Goal: Task Accomplishment & Management: Manage account settings

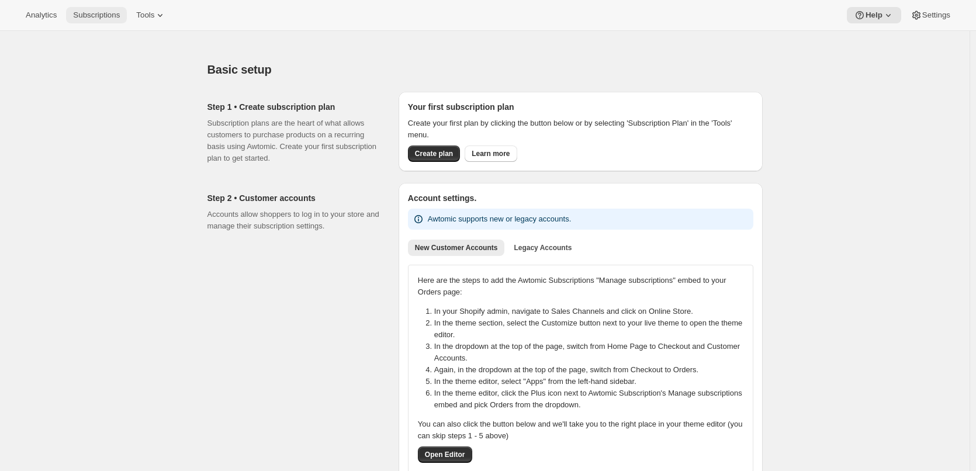
click at [116, 18] on span "Subscriptions" at bounding box center [96, 15] width 47 height 9
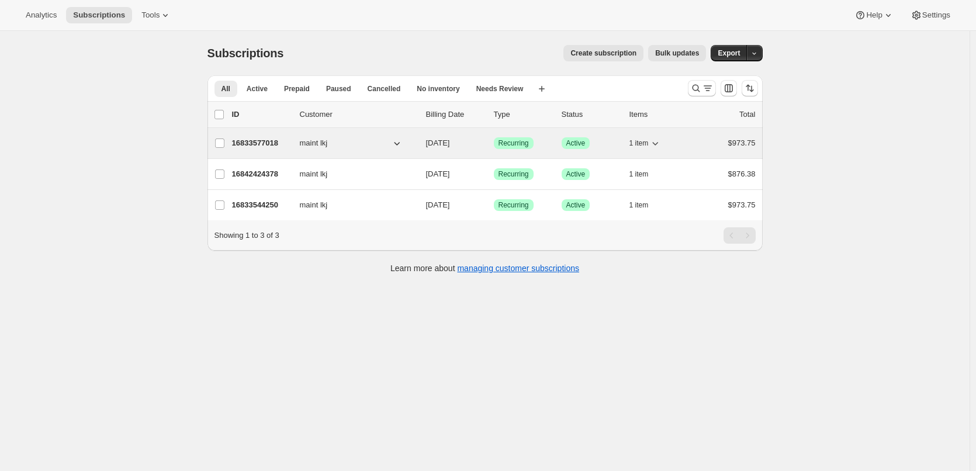
click at [257, 139] on p "16833577018" at bounding box center [261, 143] width 58 height 12
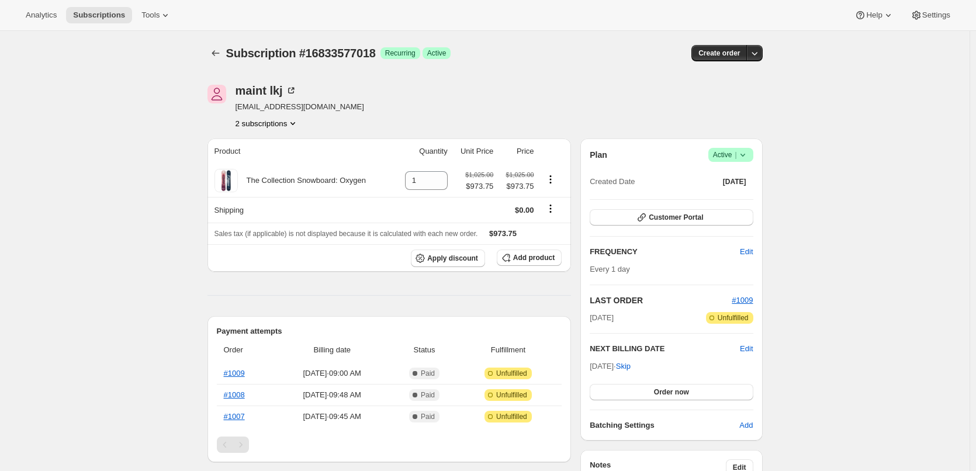
click at [595, 68] on div "Subscription #16833577018. This page is ready Subscription #16833577018 Success…" at bounding box center [485, 53] width 555 height 44
click at [216, 51] on icon "Subscriptions" at bounding box center [216, 53] width 12 height 12
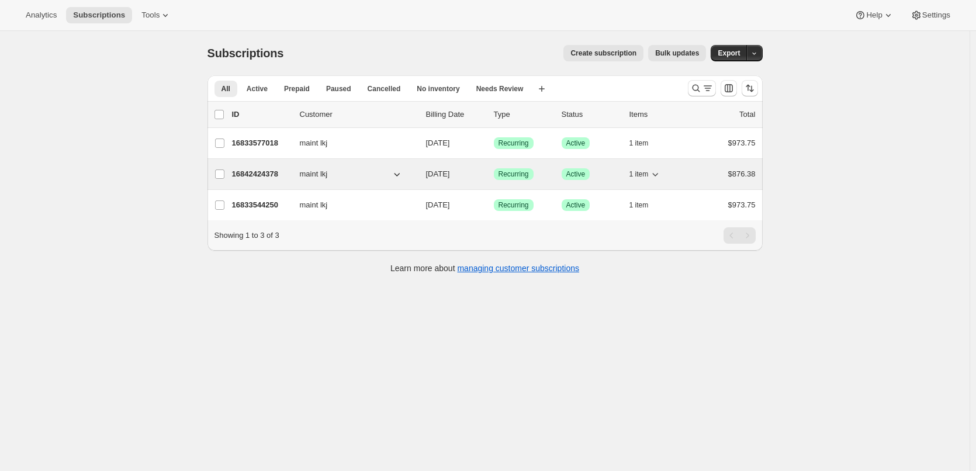
click at [266, 174] on p "16842424378" at bounding box center [261, 174] width 58 height 12
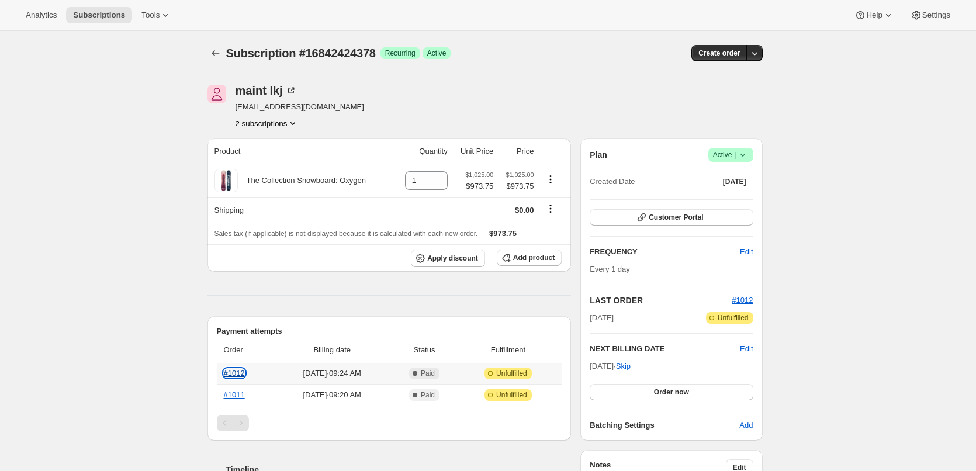
click at [239, 371] on link "#1012" at bounding box center [234, 373] width 21 height 9
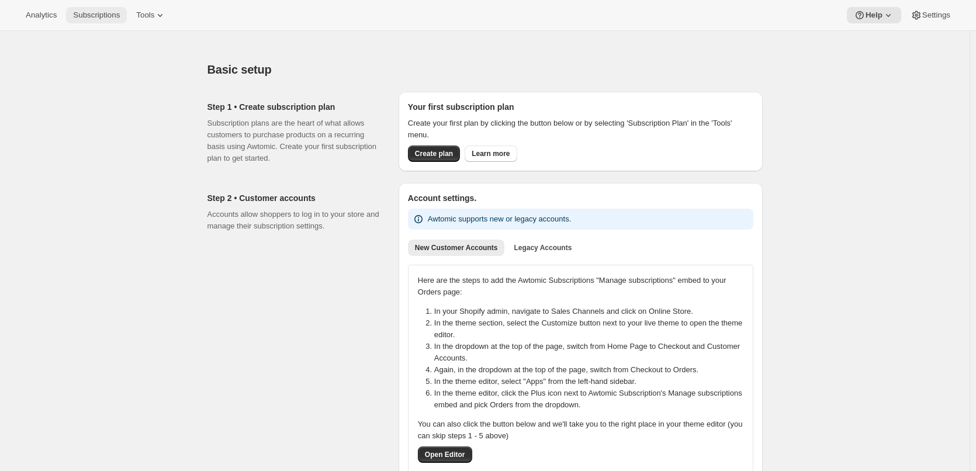
click at [80, 15] on span "Subscriptions" at bounding box center [96, 15] width 47 height 9
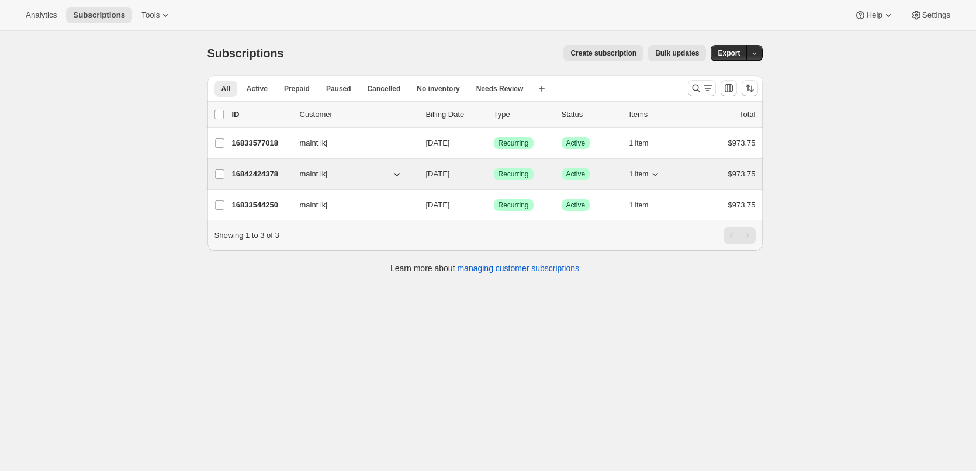
click at [249, 172] on p "16842424378" at bounding box center [261, 174] width 58 height 12
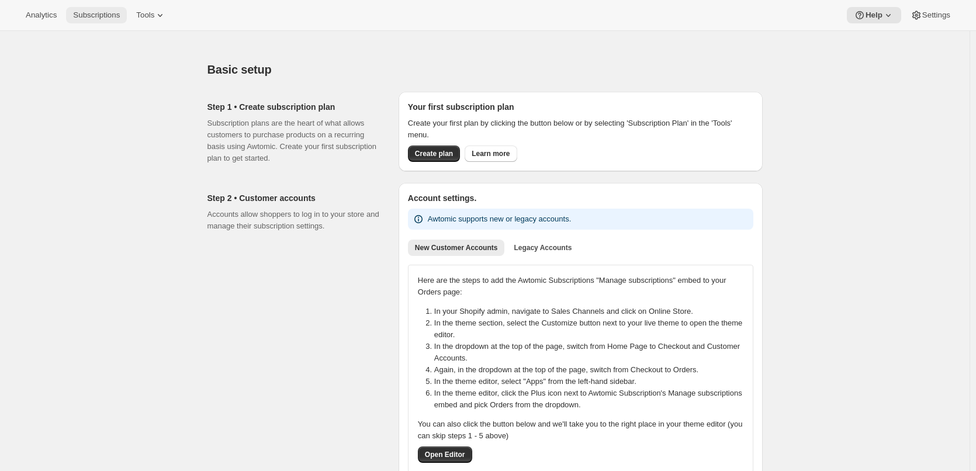
click at [74, 14] on span "Subscriptions" at bounding box center [96, 15] width 47 height 9
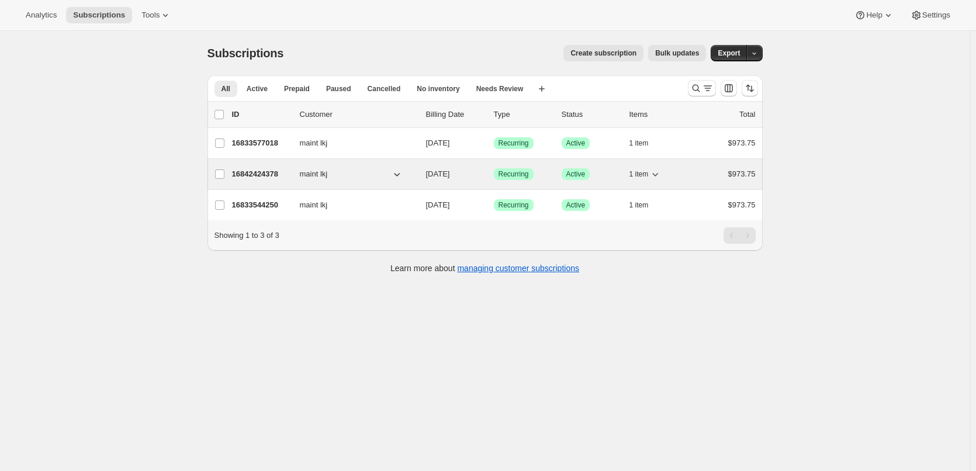
click at [244, 172] on p "16842424378" at bounding box center [261, 174] width 58 height 12
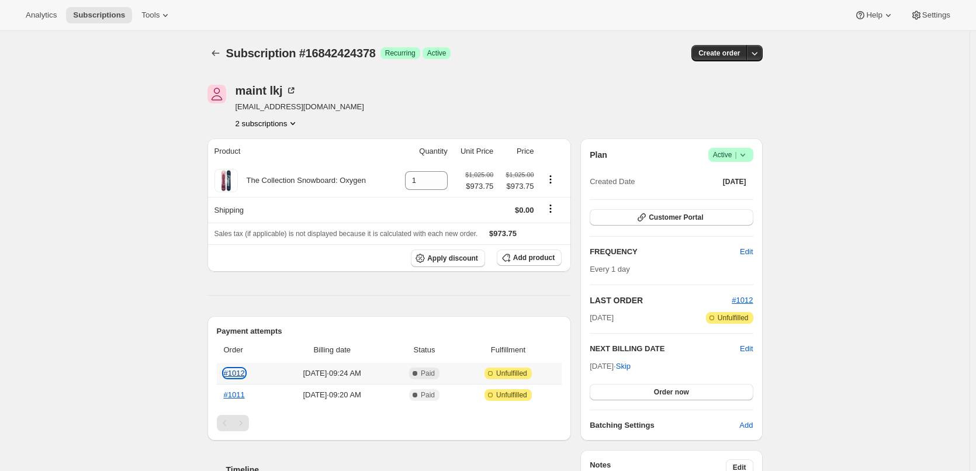
click at [236, 372] on link "#1012" at bounding box center [234, 373] width 21 height 9
click at [278, 123] on button "2 subscriptions" at bounding box center [268, 124] width 64 height 12
click at [215, 43] on div "Subscription #16842424378. This page is ready Subscription #16842424378 Success…" at bounding box center [485, 53] width 555 height 44
click at [220, 55] on icon "Subscriptions" at bounding box center [216, 53] width 12 height 12
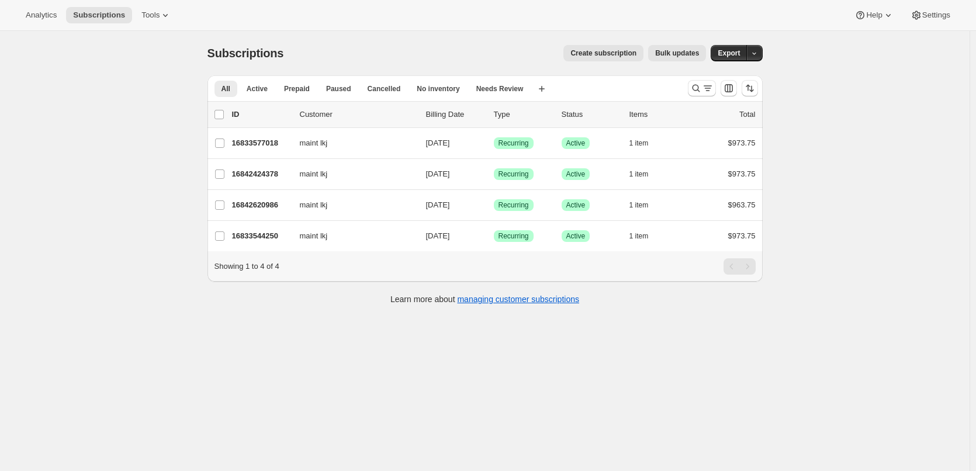
click at [469, 44] on div "Subscriptions. This page is ready Subscriptions Create subscription Bulk update…" at bounding box center [485, 53] width 555 height 44
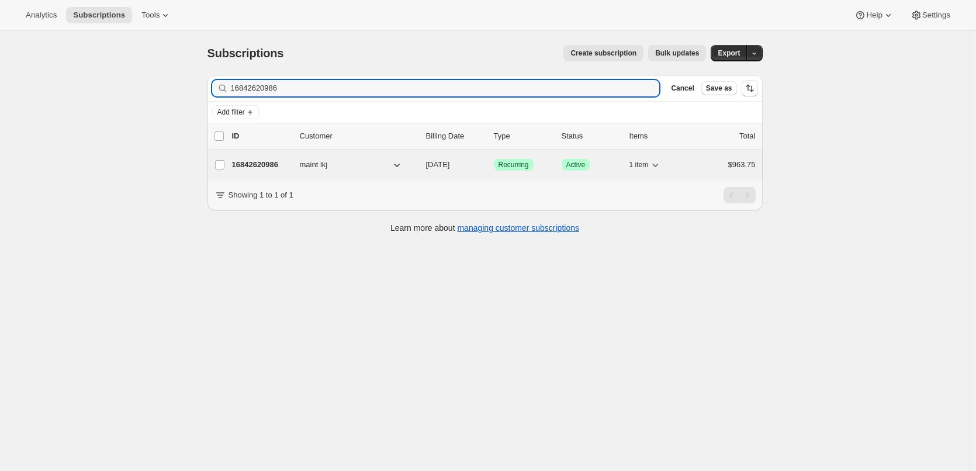
type input "16842620986"
click at [266, 167] on p "16842620986" at bounding box center [261, 165] width 58 height 12
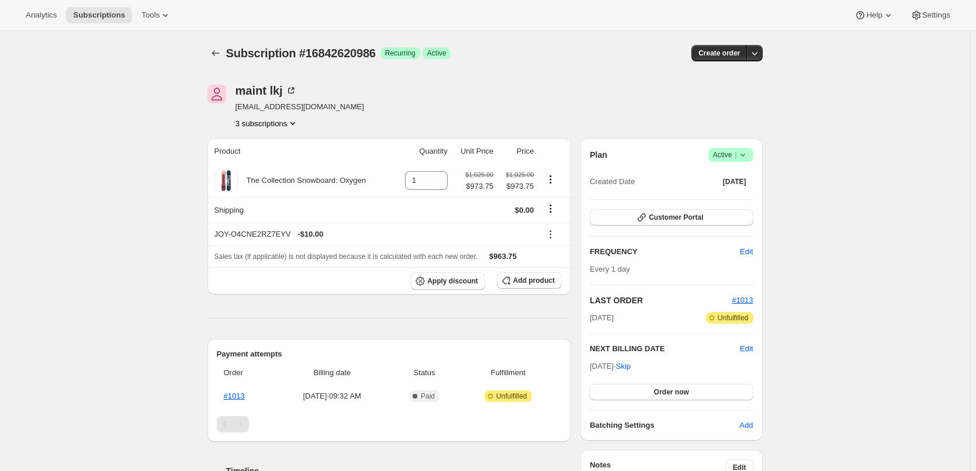
click at [292, 123] on icon "Product actions" at bounding box center [293, 124] width 12 height 12
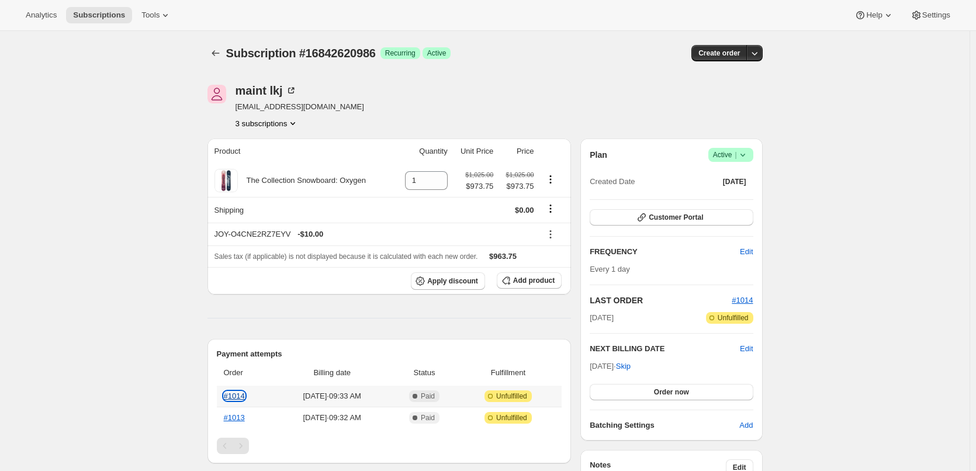
click at [239, 392] on link "#1014" at bounding box center [234, 396] width 21 height 9
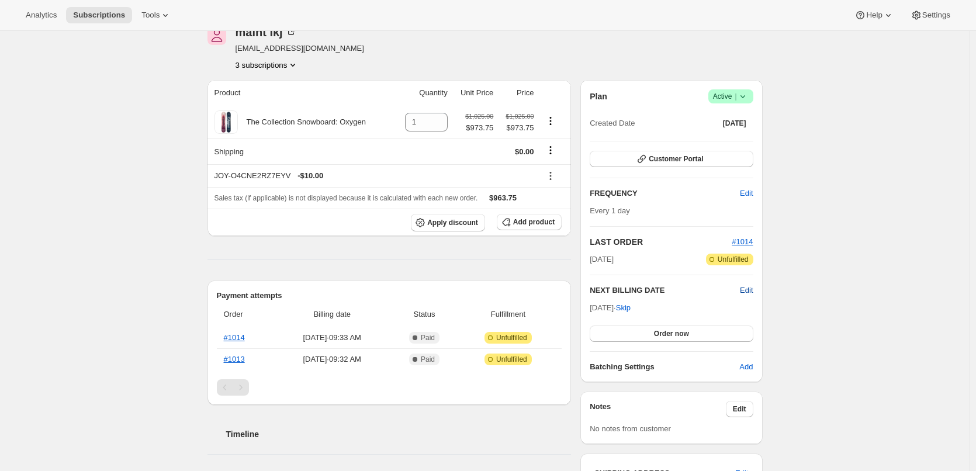
click at [751, 286] on span "Edit" at bounding box center [746, 291] width 13 height 12
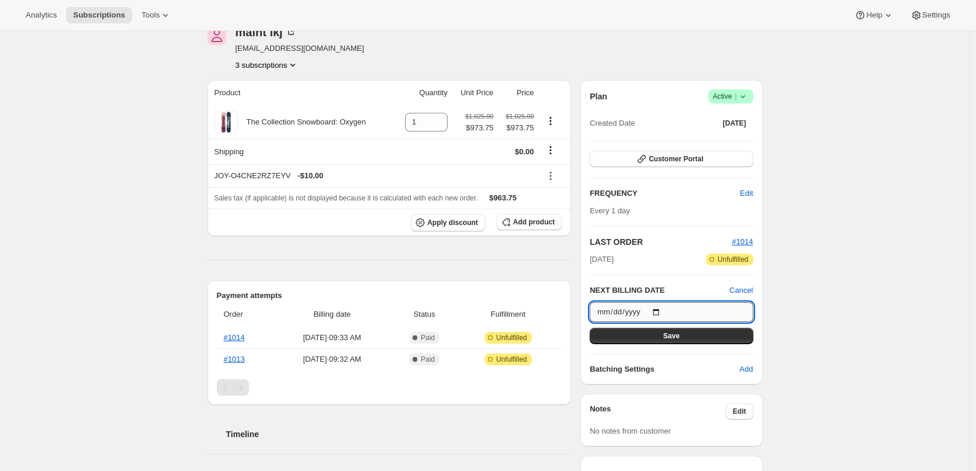
click at [616, 313] on input "[DATE]" at bounding box center [671, 312] width 163 height 20
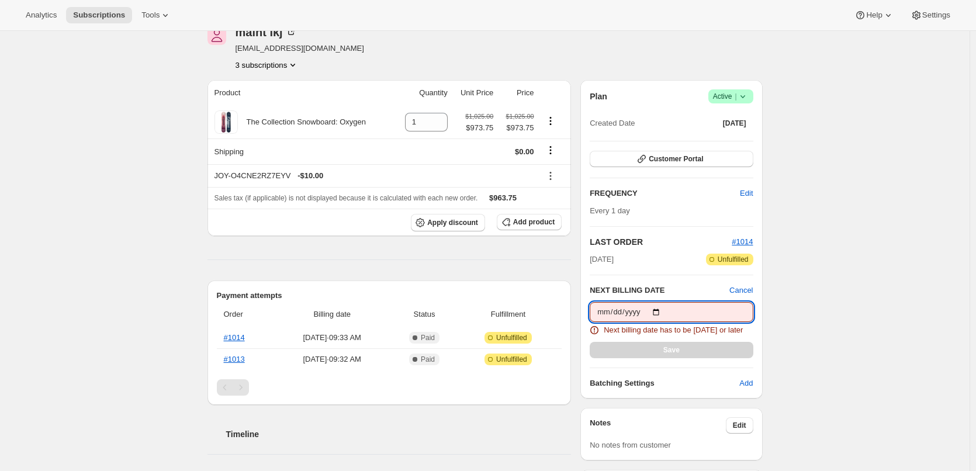
type input "[DATE]"
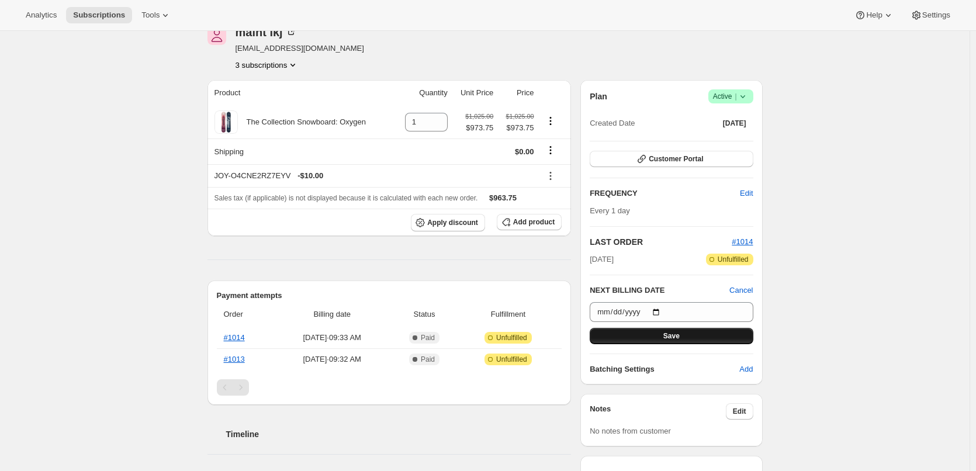
click at [658, 332] on button "Save" at bounding box center [671, 336] width 163 height 16
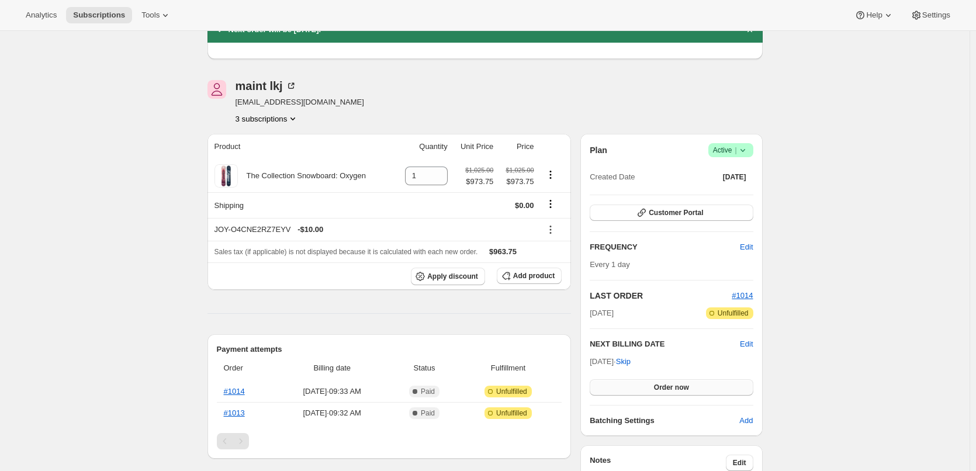
click at [678, 388] on span "Order now" at bounding box center [671, 387] width 35 height 9
click at [678, 388] on span "Click to confirm" at bounding box center [671, 387] width 53 height 9
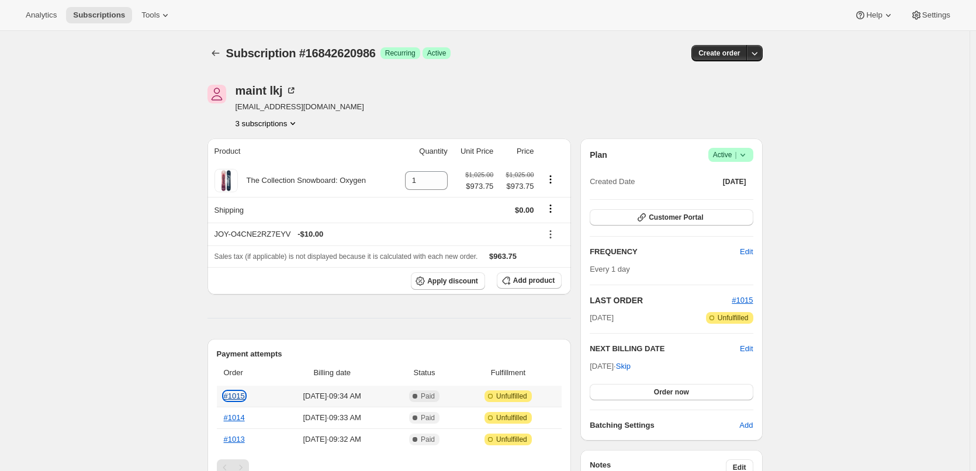
click at [240, 396] on link "#1015" at bounding box center [234, 396] width 21 height 9
click at [222, 53] on icon "Subscriptions" at bounding box center [216, 53] width 12 height 12
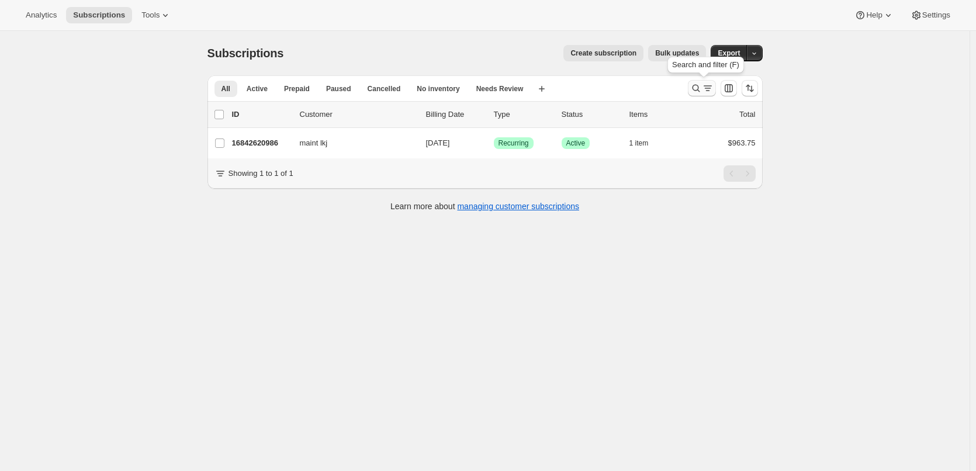
click at [697, 87] on icon "Search and filter results" at bounding box center [696, 88] width 12 height 12
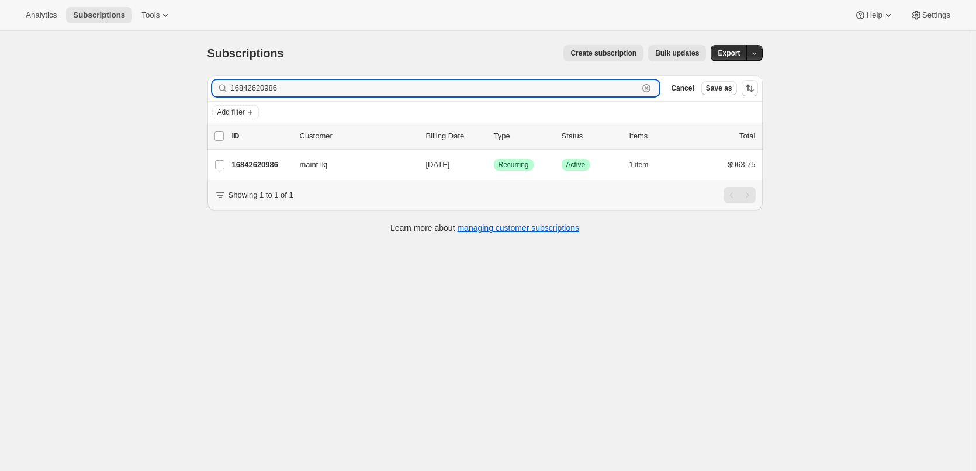
click at [649, 87] on icon "button" at bounding box center [647, 89] width 4 height 4
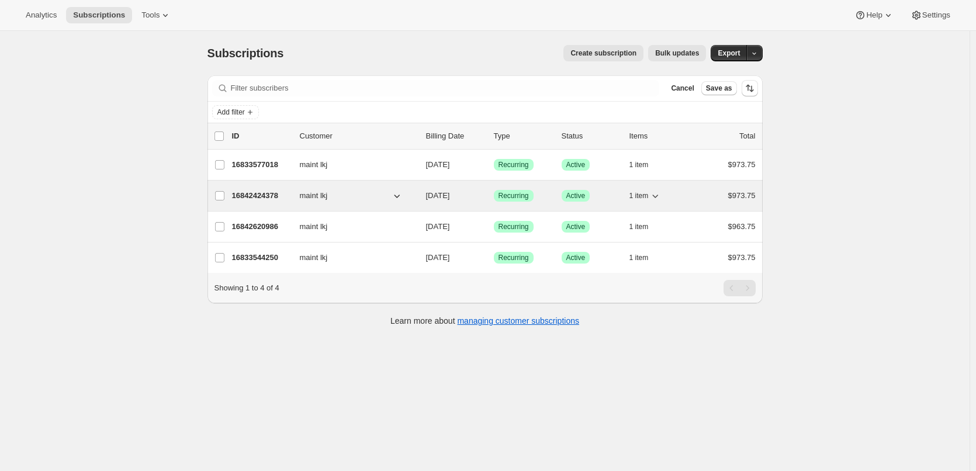
click at [267, 194] on p "16842424378" at bounding box center [261, 196] width 58 height 12
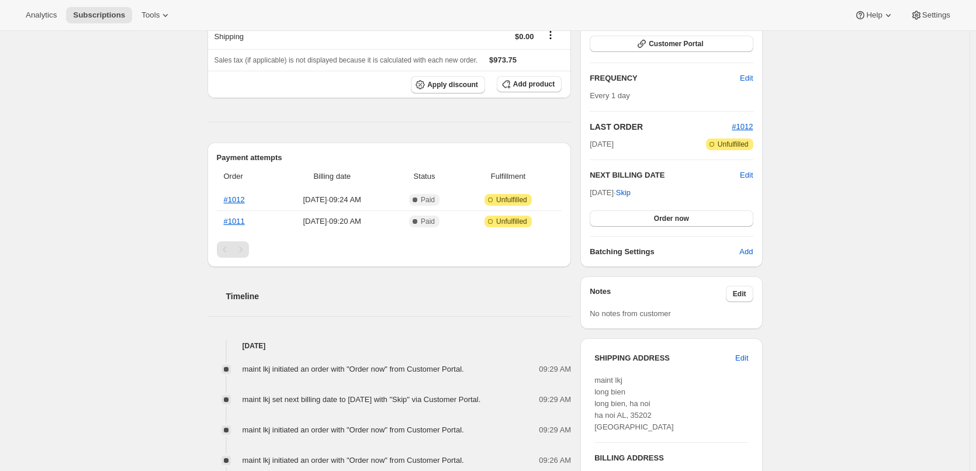
scroll to position [175, 0]
click at [751, 175] on span "Edit" at bounding box center [746, 174] width 13 height 12
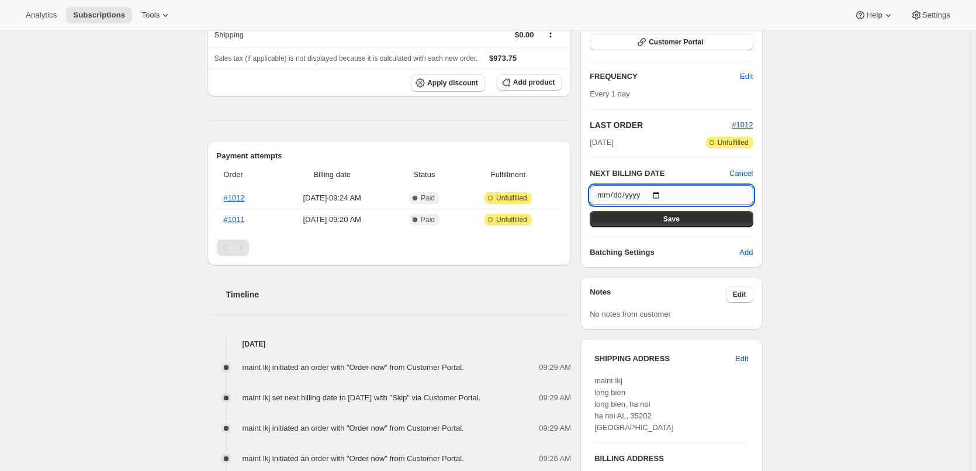
click at [617, 196] on input "[DATE]" at bounding box center [671, 195] width 163 height 20
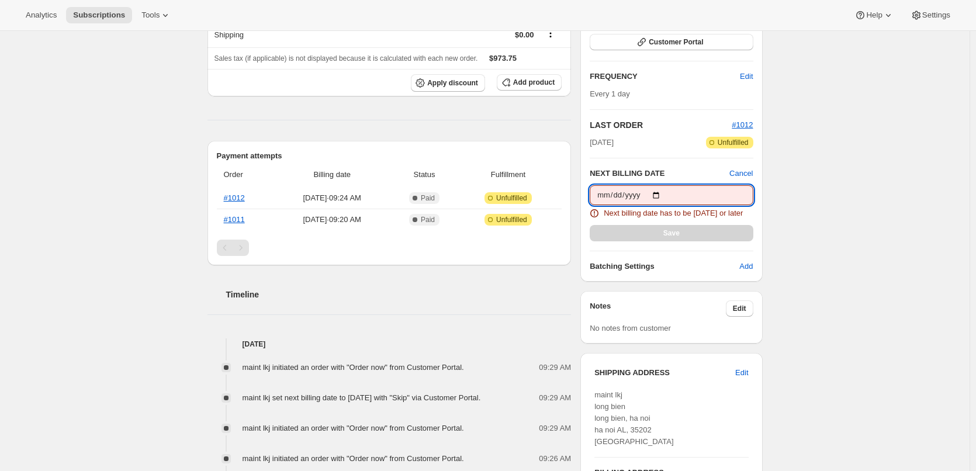
type input "[DATE]"
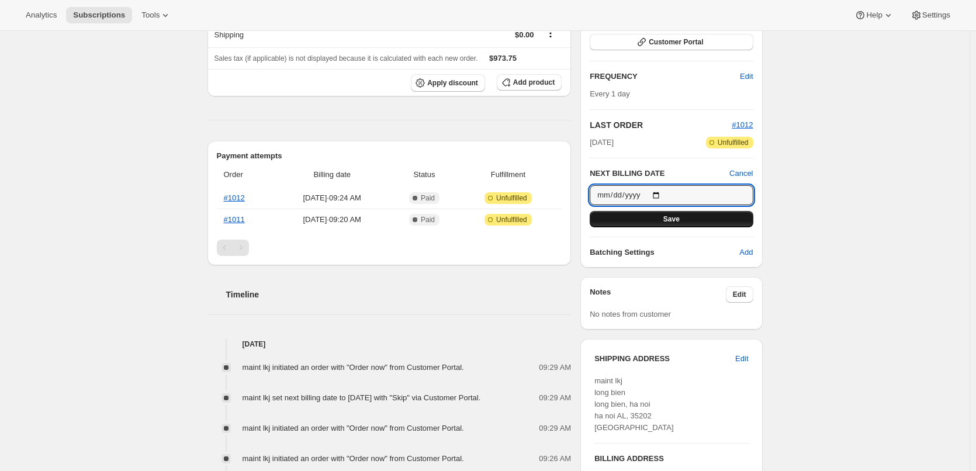
click at [703, 220] on button "Save" at bounding box center [671, 219] width 163 height 16
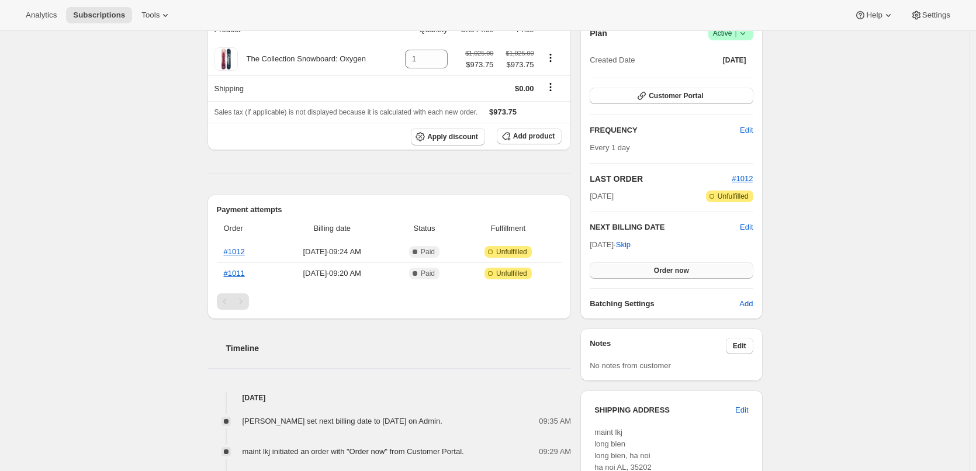
click at [673, 267] on span "Order now" at bounding box center [671, 270] width 35 height 9
click at [673, 269] on span "Click to confirm" at bounding box center [671, 270] width 53 height 9
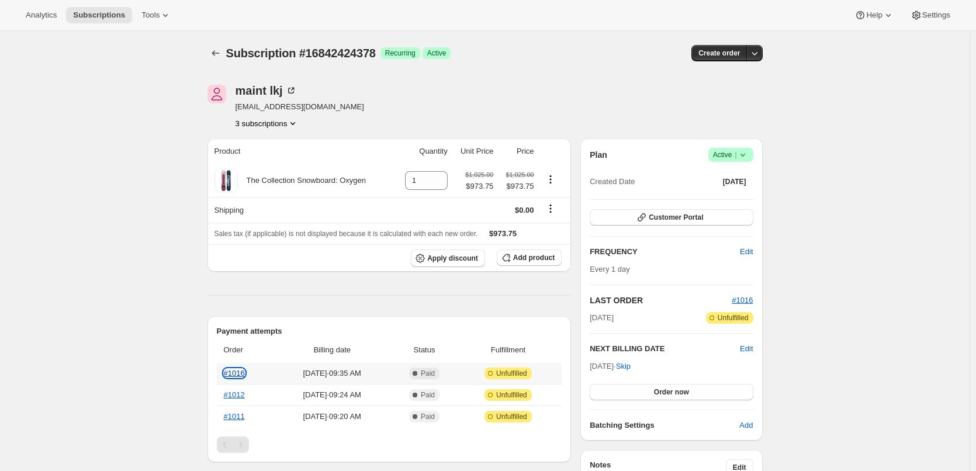
click at [236, 374] on link "#1016" at bounding box center [234, 373] width 21 height 9
click at [217, 54] on icon "Subscriptions" at bounding box center [216, 53] width 12 height 12
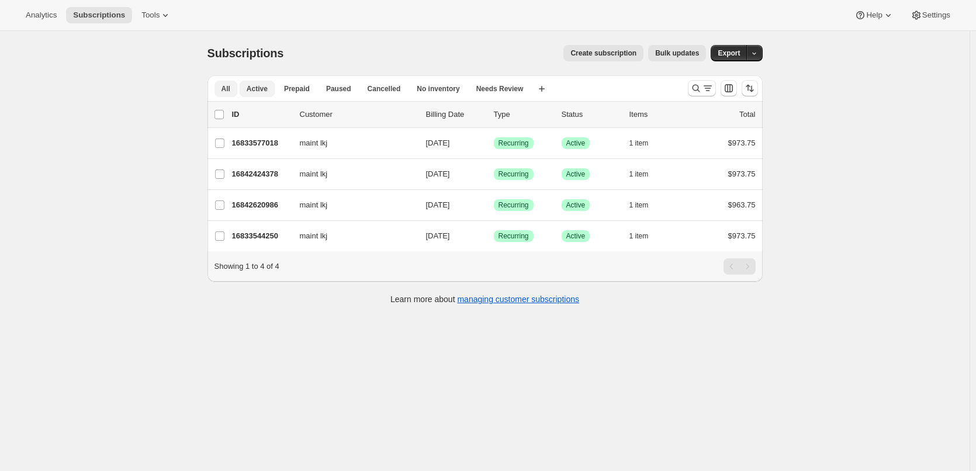
click at [267, 85] on span "Active" at bounding box center [257, 88] width 21 height 9
click at [234, 93] on button "All" at bounding box center [226, 89] width 23 height 16
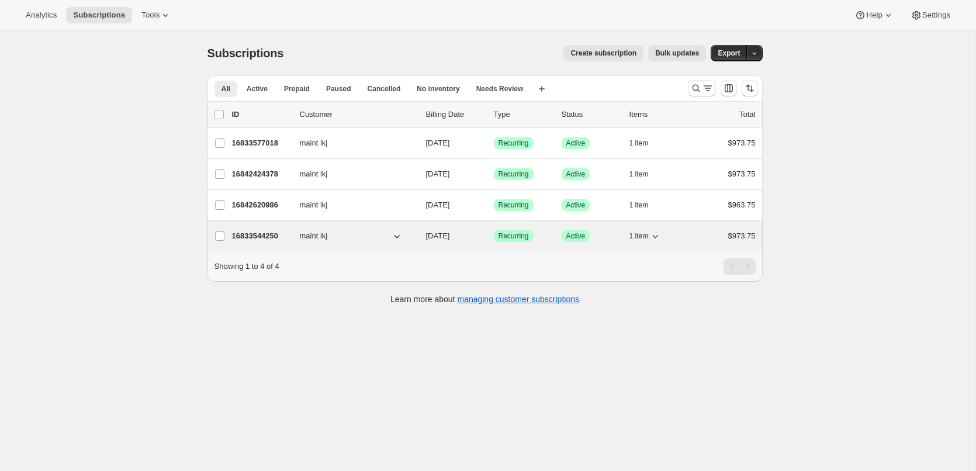
click at [272, 232] on p "16833544250" at bounding box center [261, 236] width 58 height 12
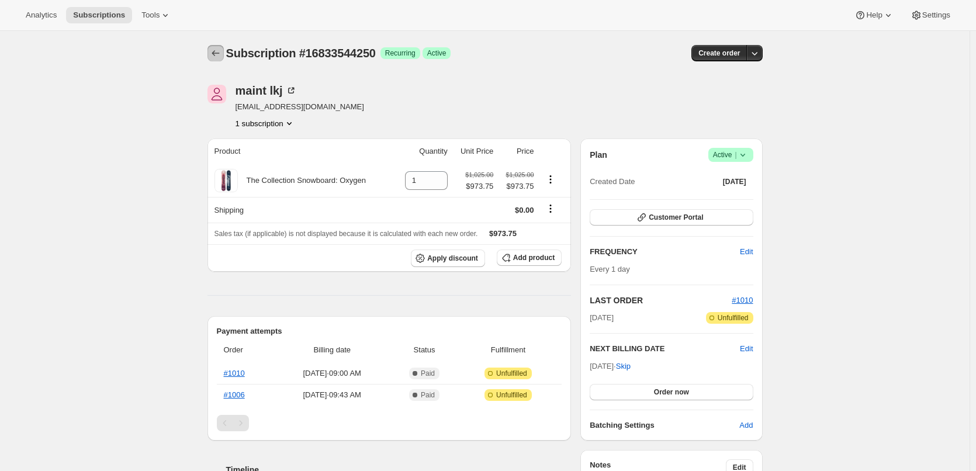
click at [213, 50] on icon "Subscriptions" at bounding box center [216, 53] width 12 height 12
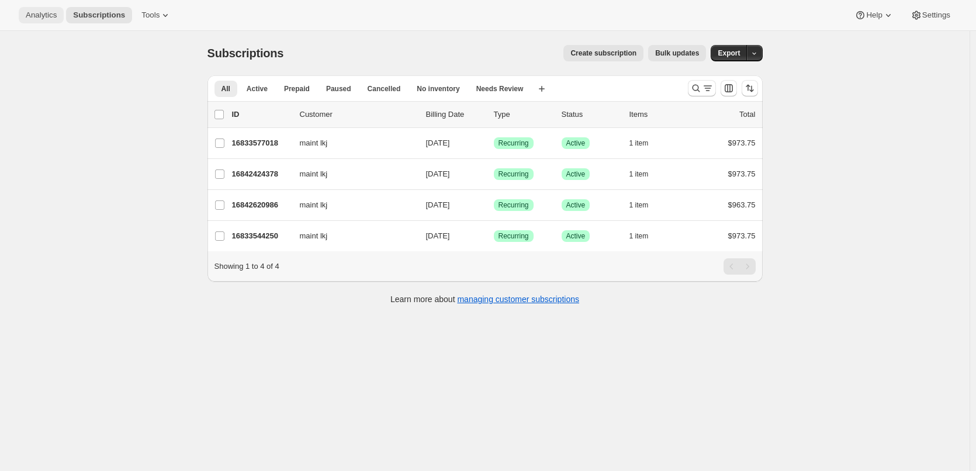
click at [32, 20] on button "Analytics" at bounding box center [41, 15] width 45 height 16
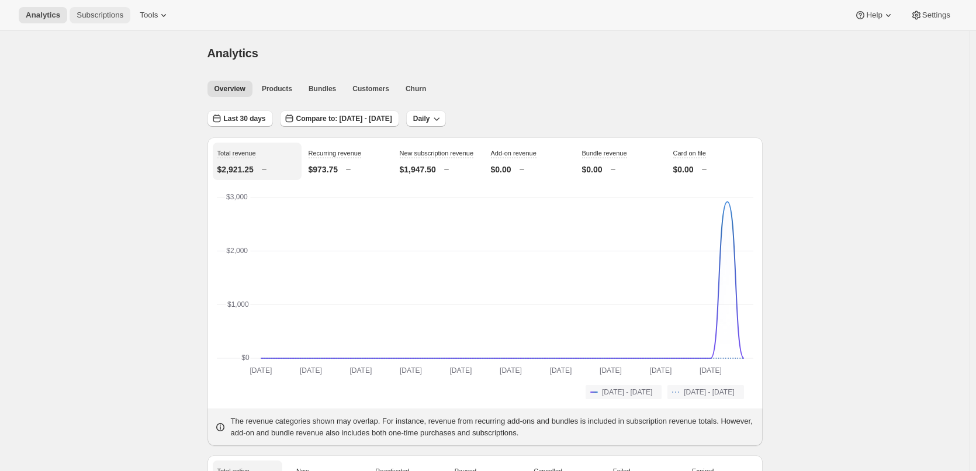
click at [89, 11] on span "Subscriptions" at bounding box center [100, 15] width 47 height 9
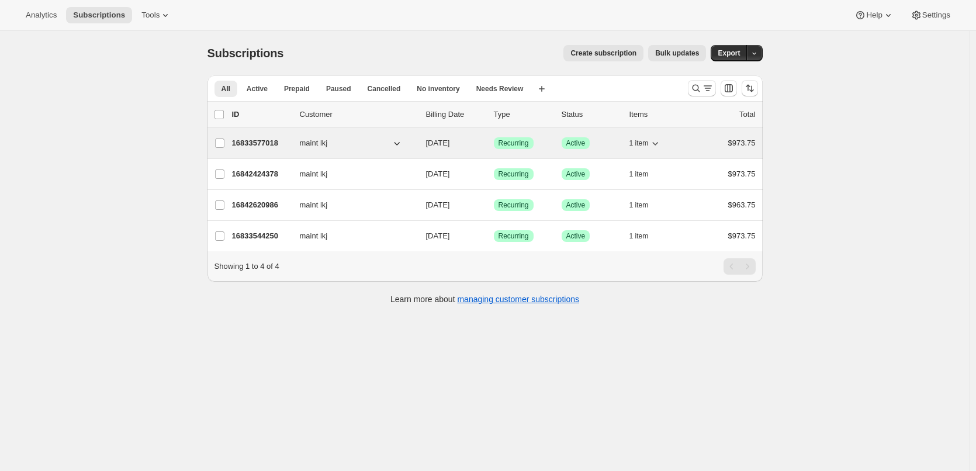
click at [257, 141] on p "16833577018" at bounding box center [261, 143] width 58 height 12
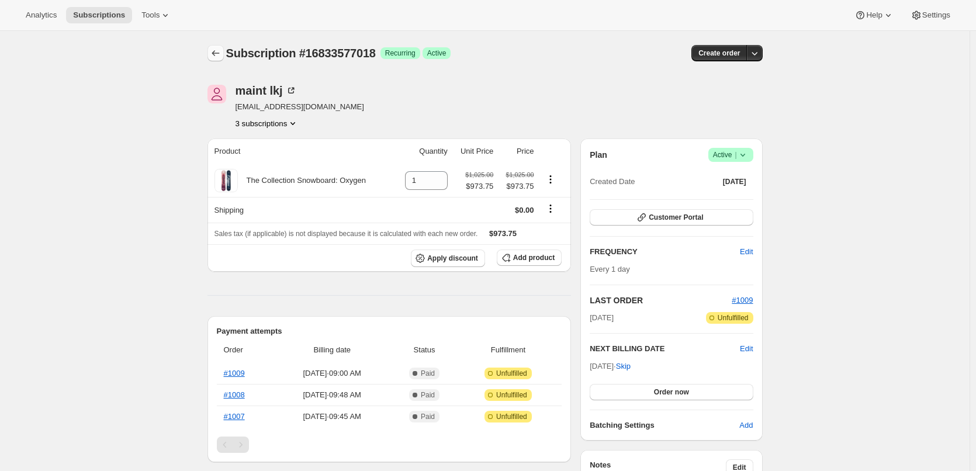
click at [218, 53] on icon "Subscriptions" at bounding box center [216, 53] width 12 height 12
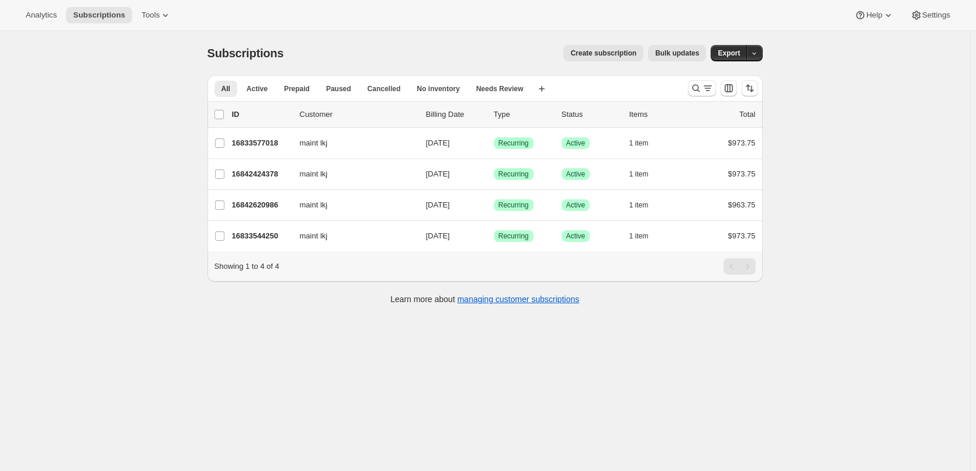
click at [44, 6] on div "Analytics Subscriptions Tools Help Settings" at bounding box center [488, 15] width 976 height 31
click at [141, 16] on span "Tools" at bounding box center [150, 15] width 18 height 9
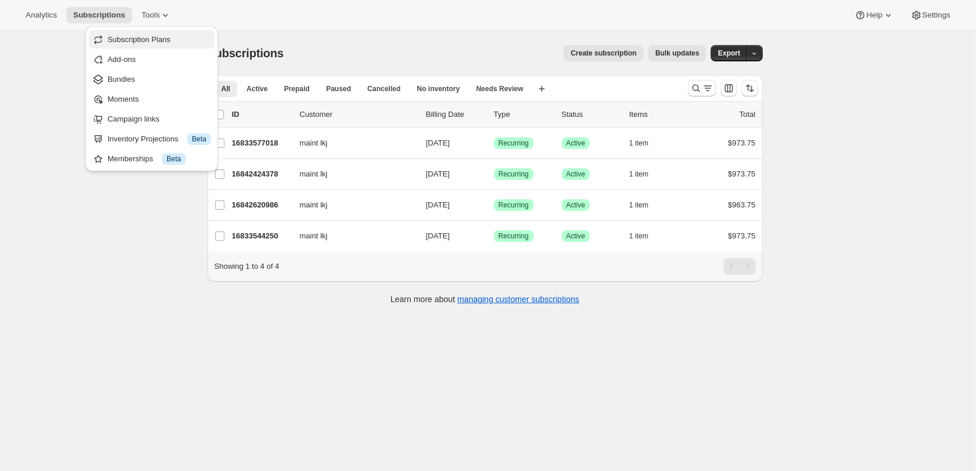
click at [165, 35] on span "Subscription Plans" at bounding box center [139, 39] width 63 height 9
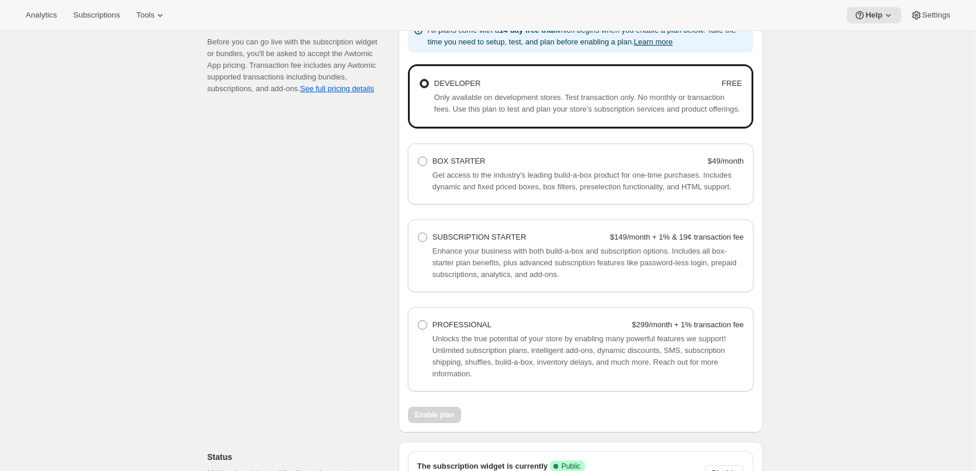
scroll to position [819, 0]
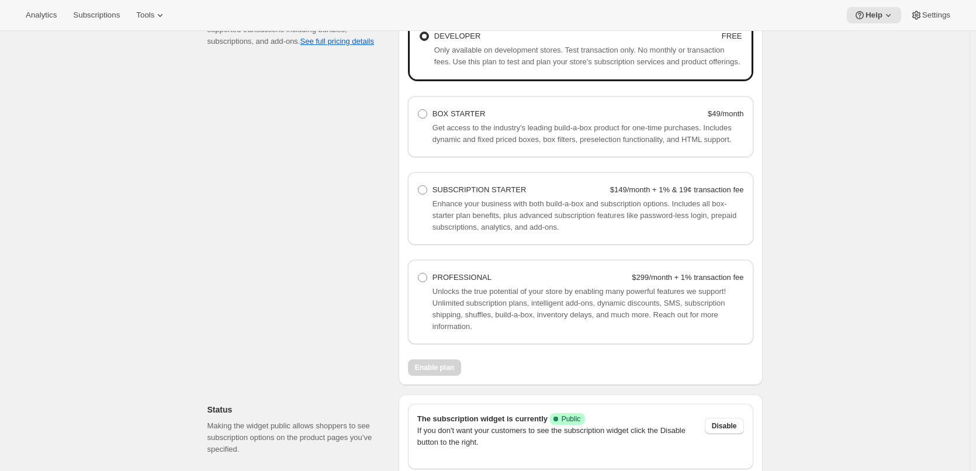
click at [427, 137] on div "Get access to the industry's leading build-a-box product for one-time purchases…" at bounding box center [580, 133] width 327 height 23
click at [424, 116] on span at bounding box center [422, 113] width 9 height 9
click at [419, 110] on Starter "BOX STARTER $49/month" at bounding box center [418, 109] width 1 height 1
radio Starter "true"
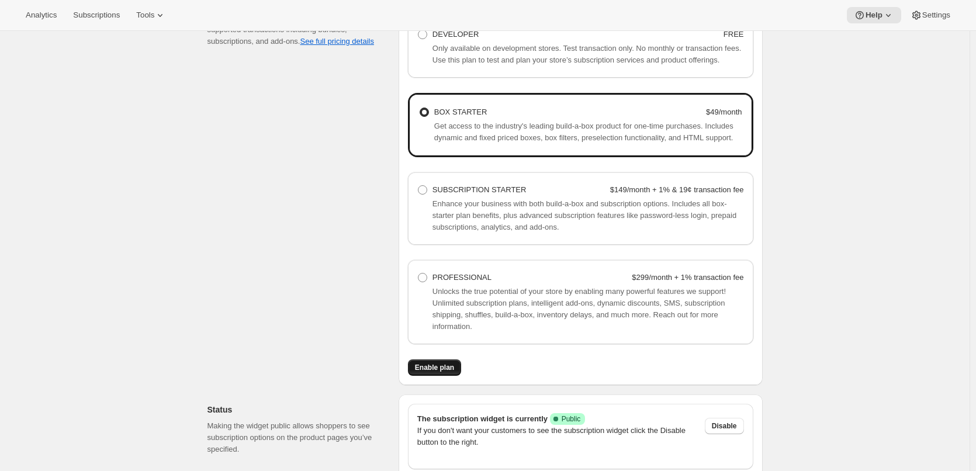
click at [437, 364] on span "Enable plan" at bounding box center [434, 367] width 39 height 9
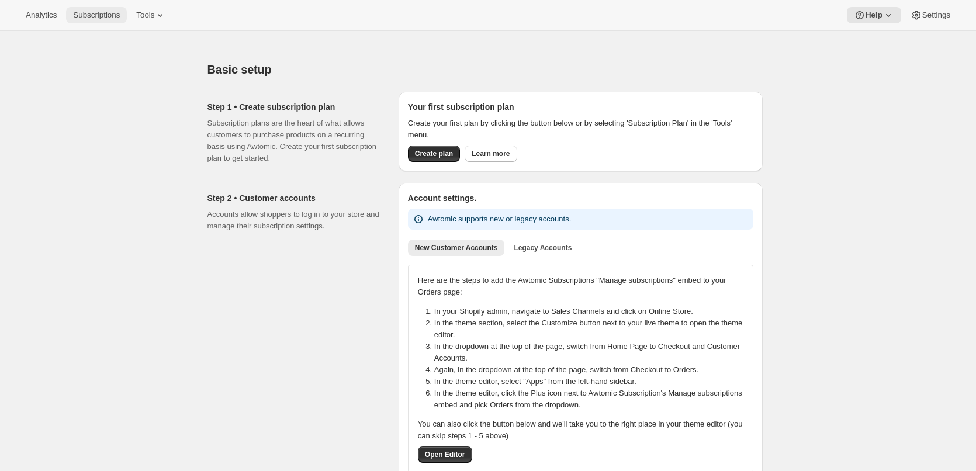
click at [105, 16] on span "Subscriptions" at bounding box center [96, 15] width 47 height 9
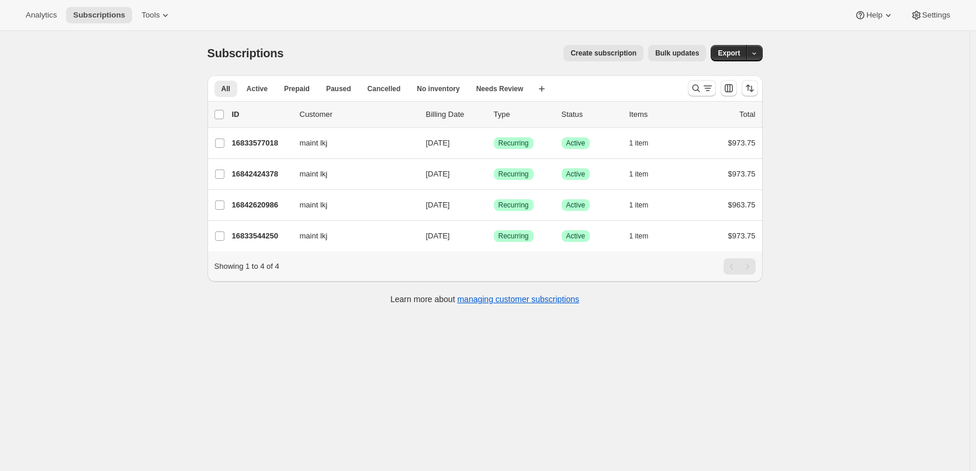
click at [232, 385] on div "Subscriptions. This page is ready Subscriptions Create subscription Bulk update…" at bounding box center [485, 266] width 970 height 471
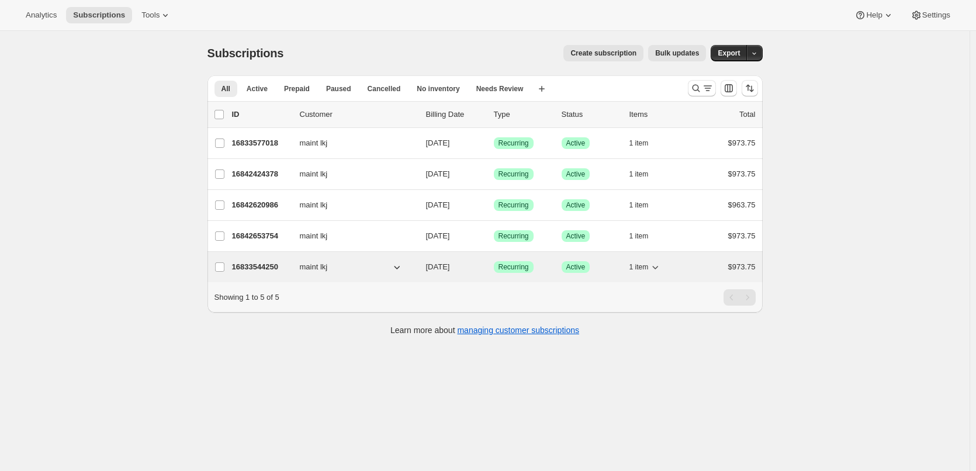
drag, startPoint x: 241, startPoint y: 234, endPoint x: 283, endPoint y: 268, distance: 54.0
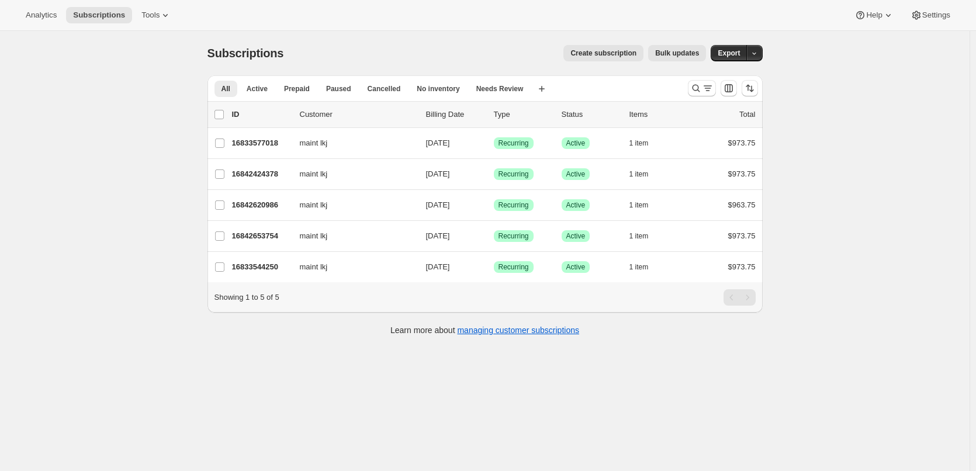
drag, startPoint x: 283, startPoint y: 268, endPoint x: 128, endPoint y: 229, distance: 160.0
click at [128, 229] on div "Subscriptions. This page is ready Subscriptions Create subscription Bulk update…" at bounding box center [485, 266] width 970 height 471
click at [695, 84] on icon "Search and filter results" at bounding box center [696, 88] width 12 height 12
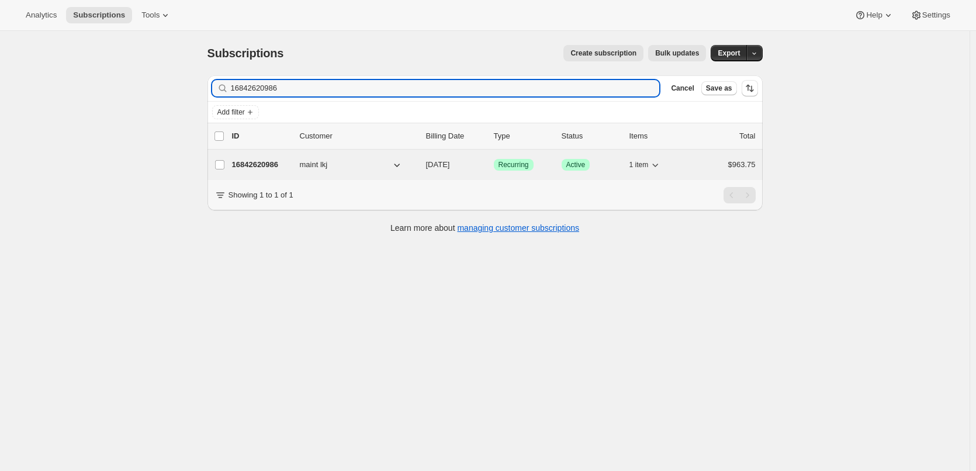
type input "16842620986"
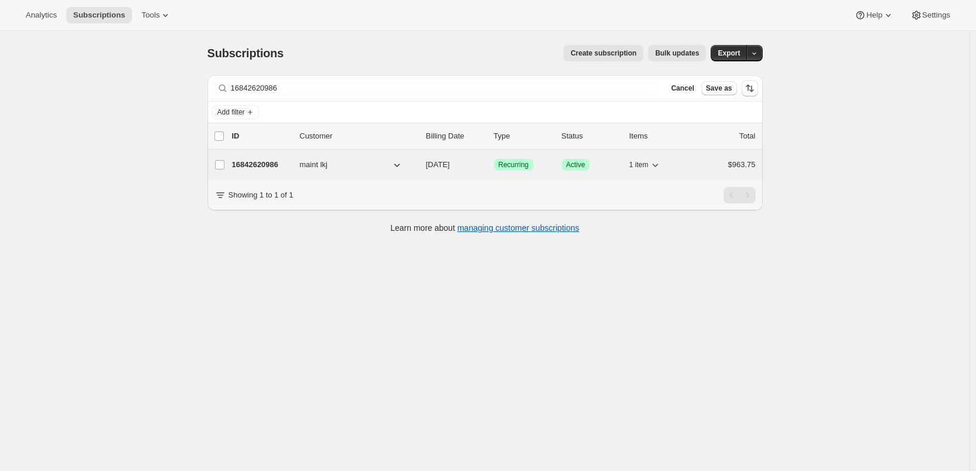
click at [272, 163] on p "16842620986" at bounding box center [261, 165] width 58 height 12
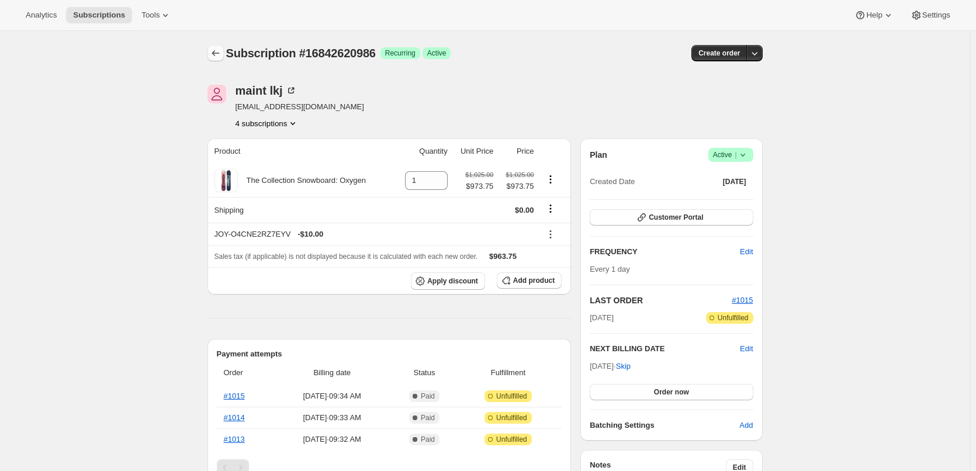
click at [215, 51] on icon "Subscriptions" at bounding box center [216, 53] width 12 height 12
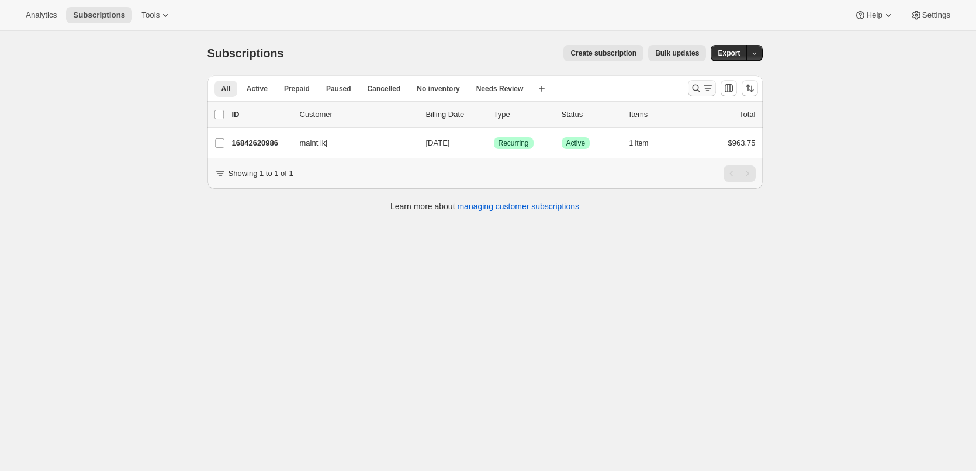
click at [693, 89] on icon "Search and filter results" at bounding box center [696, 88] width 12 height 12
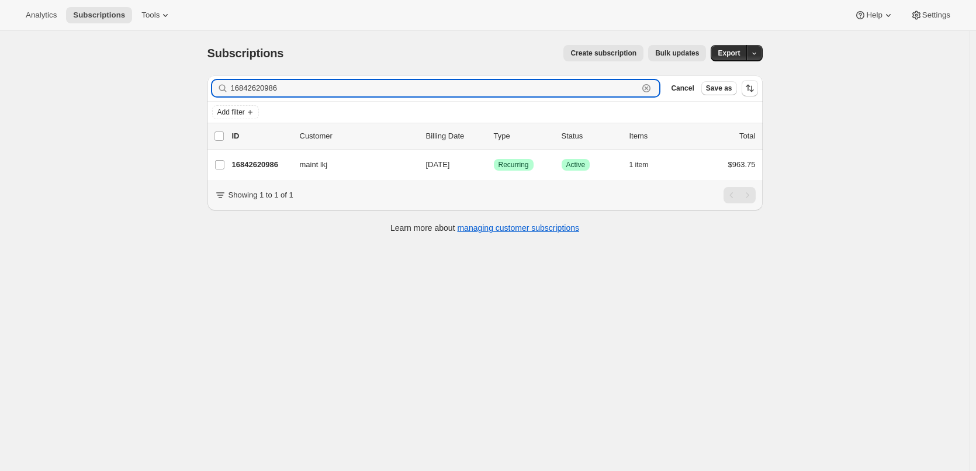
click at [652, 88] on icon "button" at bounding box center [647, 88] width 12 height 12
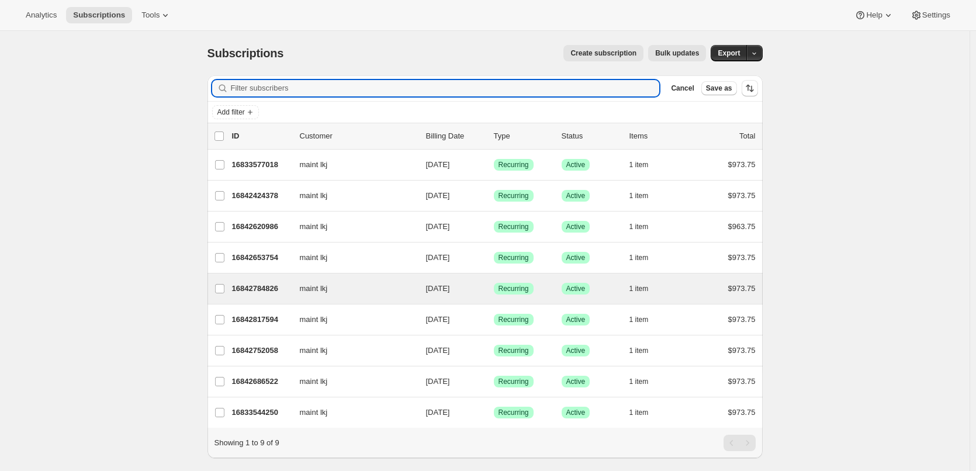
scroll to position [31, 0]
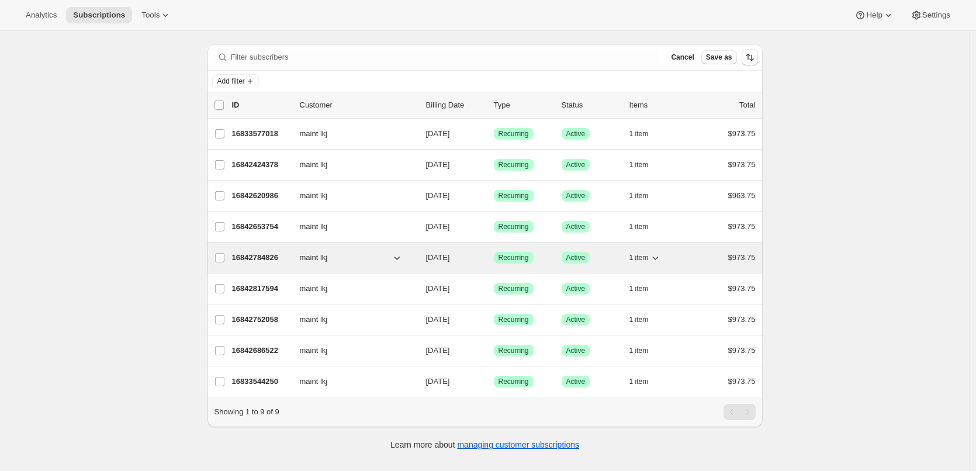
click at [255, 255] on p "16842784826" at bounding box center [261, 258] width 58 height 12
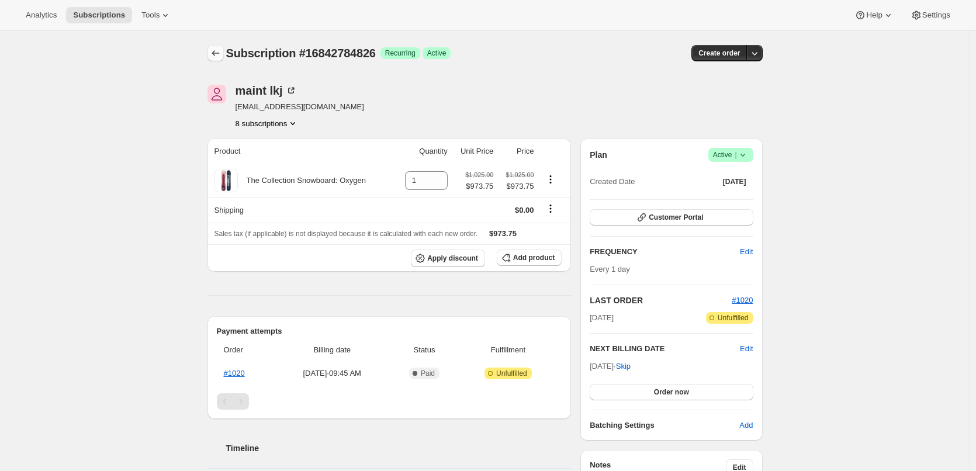
click at [222, 53] on icon "Subscriptions" at bounding box center [216, 53] width 12 height 12
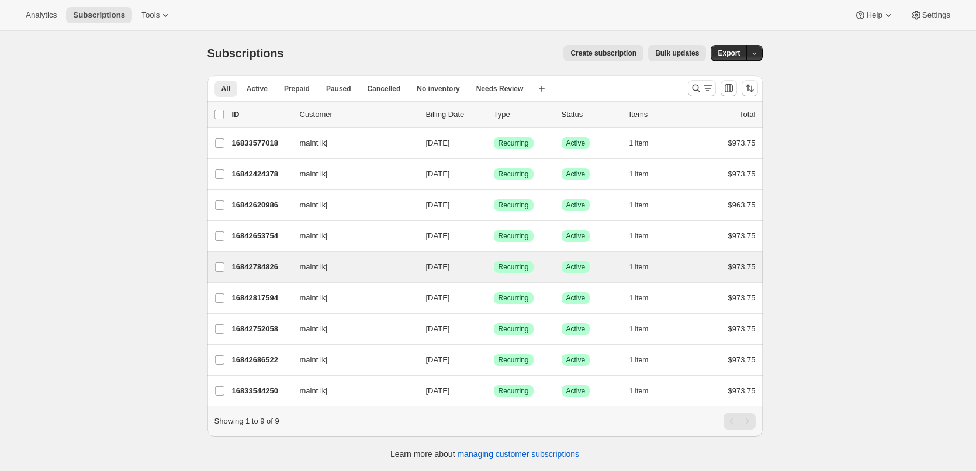
scroll to position [31, 0]
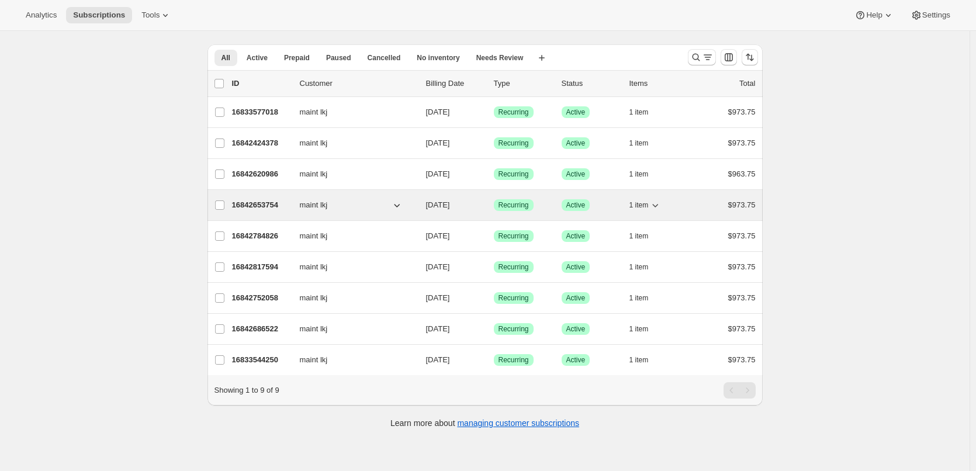
click at [263, 205] on p "16842653754" at bounding box center [261, 205] width 58 height 12
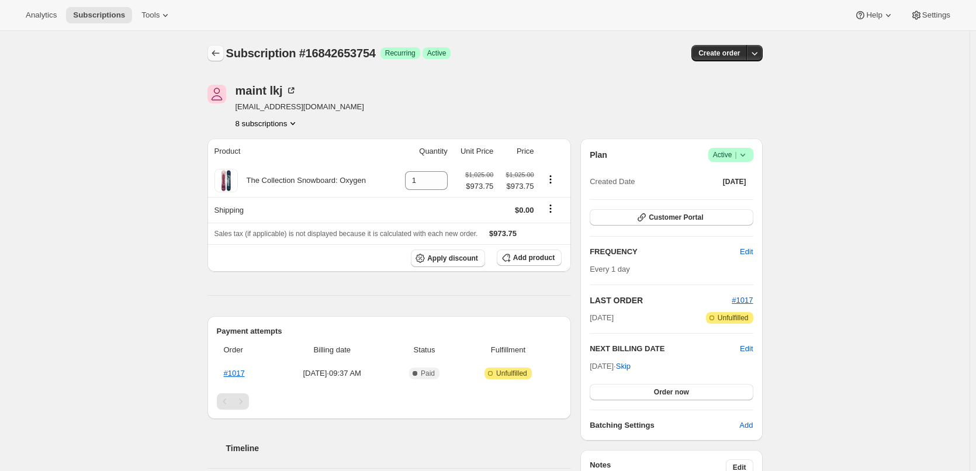
click at [222, 56] on icon "Subscriptions" at bounding box center [216, 53] width 12 height 12
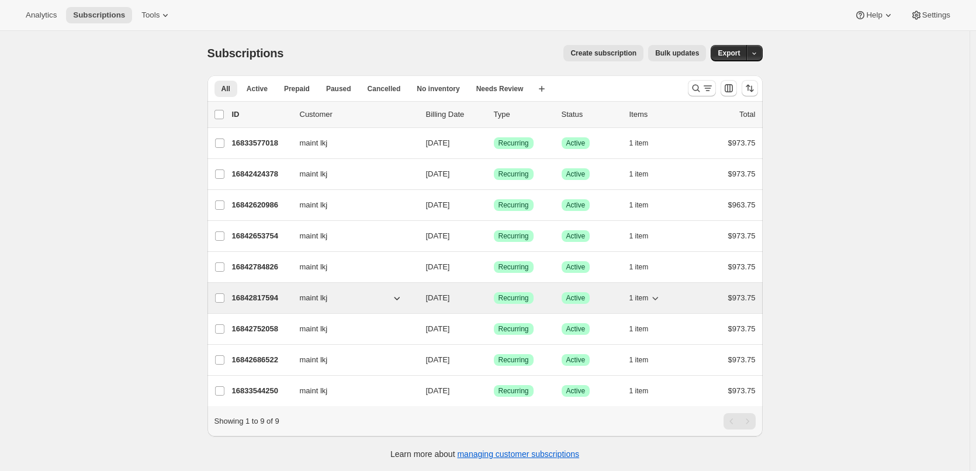
click at [264, 301] on p "16842817594" at bounding box center [261, 298] width 58 height 12
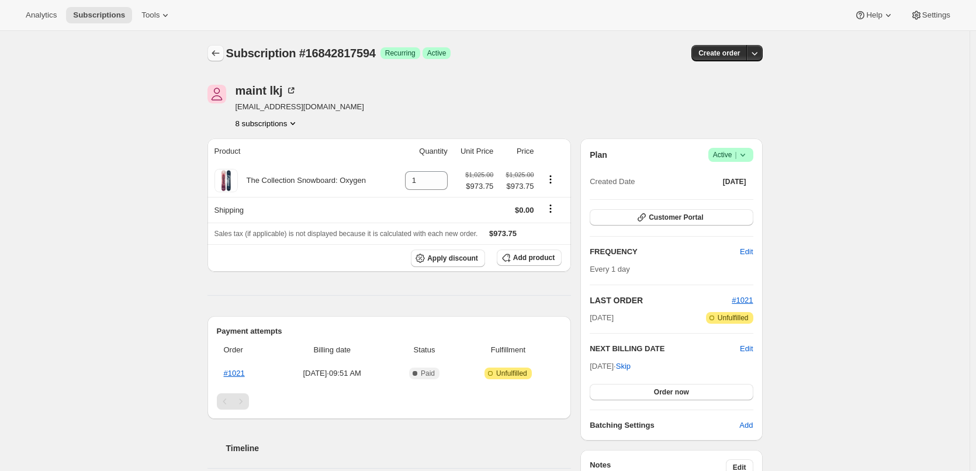
click at [221, 51] on icon "Subscriptions" at bounding box center [216, 53] width 12 height 12
